Goal: Information Seeking & Learning: Understand process/instructions

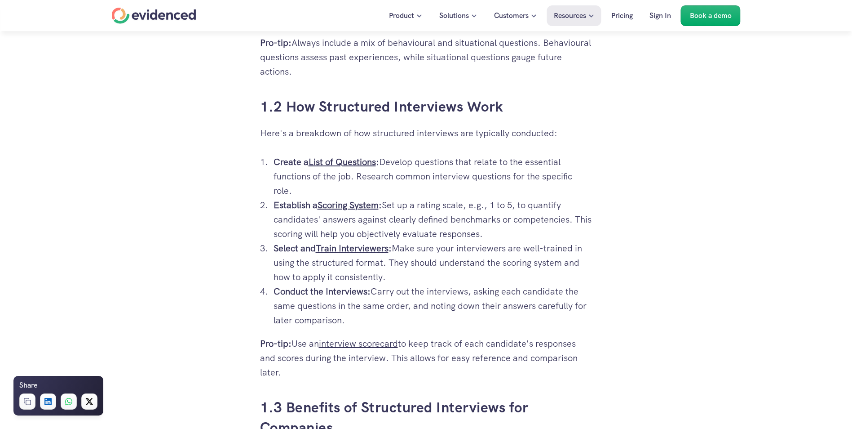
scroll to position [809, 0]
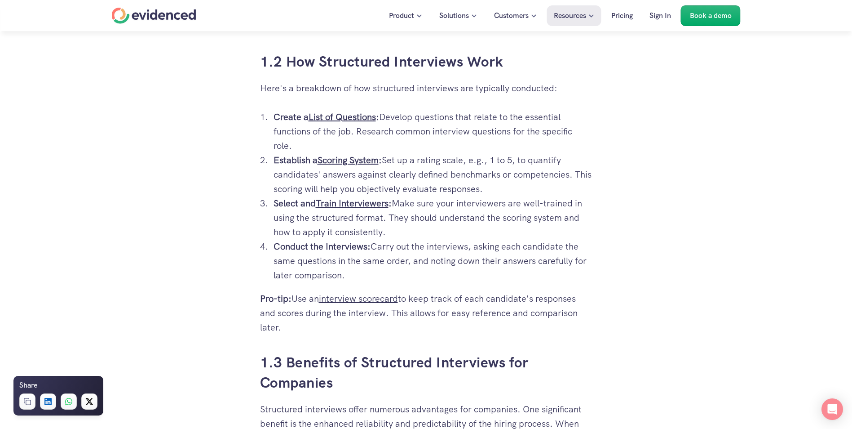
drag, startPoint x: 263, startPoint y: 112, endPoint x: 353, endPoint y: 273, distance: 184.2
click at [353, 273] on ol "Create a List of Questions : Develop questions that relate to the essential fun…" at bounding box center [426, 196] width 332 height 173
copy ol "Create a List of Questions : Develop questions that relate to the essential fun…"
drag, startPoint x: 274, startPoint y: 156, endPoint x: 509, endPoint y: 191, distance: 237.6
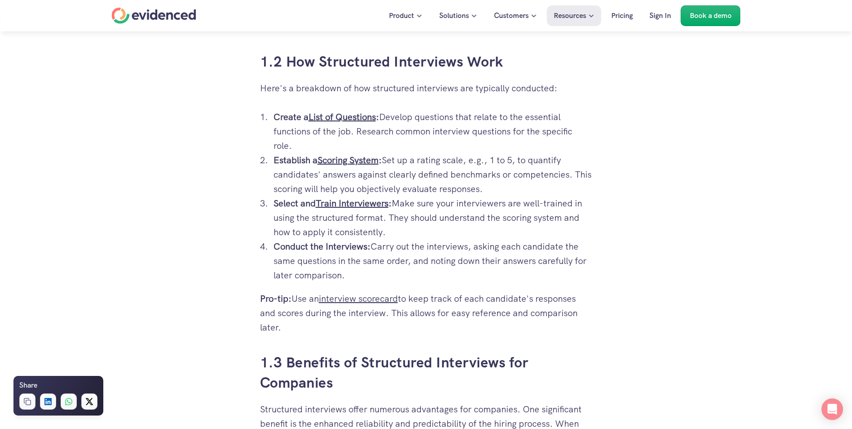
click at [509, 191] on p "Establish a Scoring System : Set up a rating scale, e.g., 1 to 5, to quantify c…" at bounding box center [433, 174] width 319 height 43
copy p "Establish a Scoring System : Set up a rating scale, e.g., 1 to 5, to quantify c…"
drag, startPoint x: 274, startPoint y: 203, endPoint x: 421, endPoint y: 286, distance: 169.6
copy ol "Select and Train Interviewers : Make sure your interviewers are well-trained in…"
